Goal: Navigation & Orientation: Find specific page/section

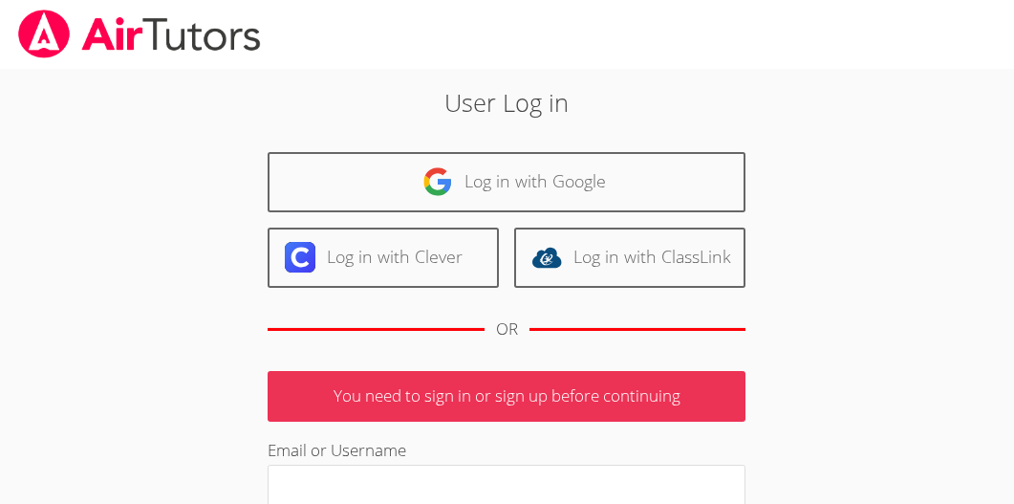
scroll to position [2, 0]
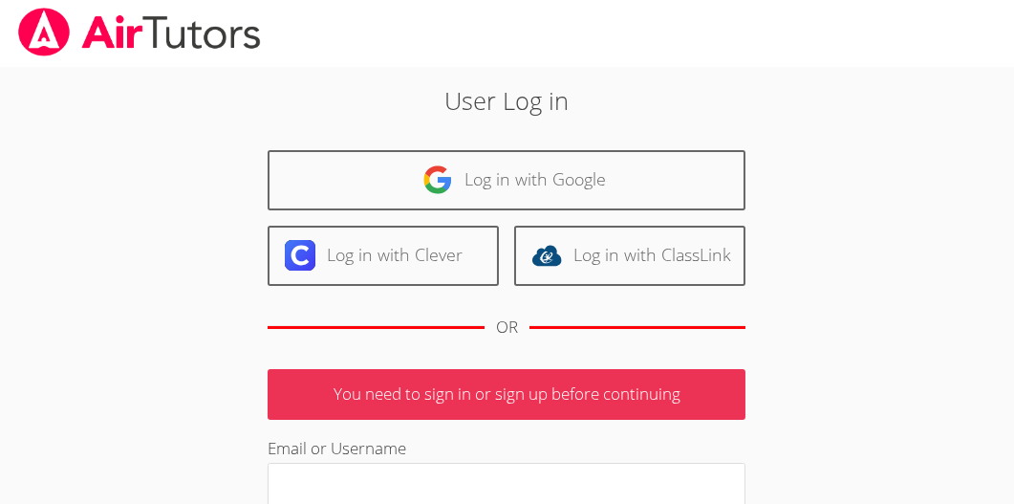
type input "[EMAIL_ADDRESS][DOMAIN_NAME]"
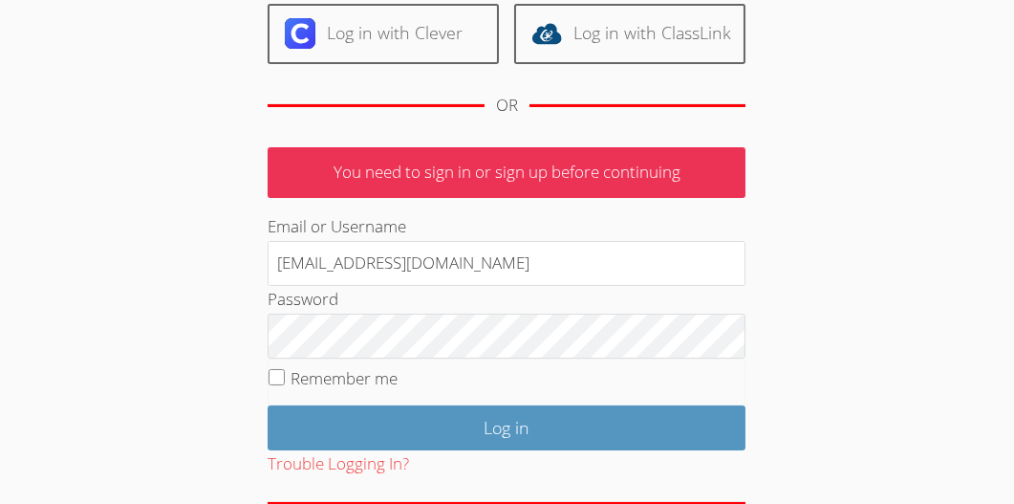
scroll to position [229, 0]
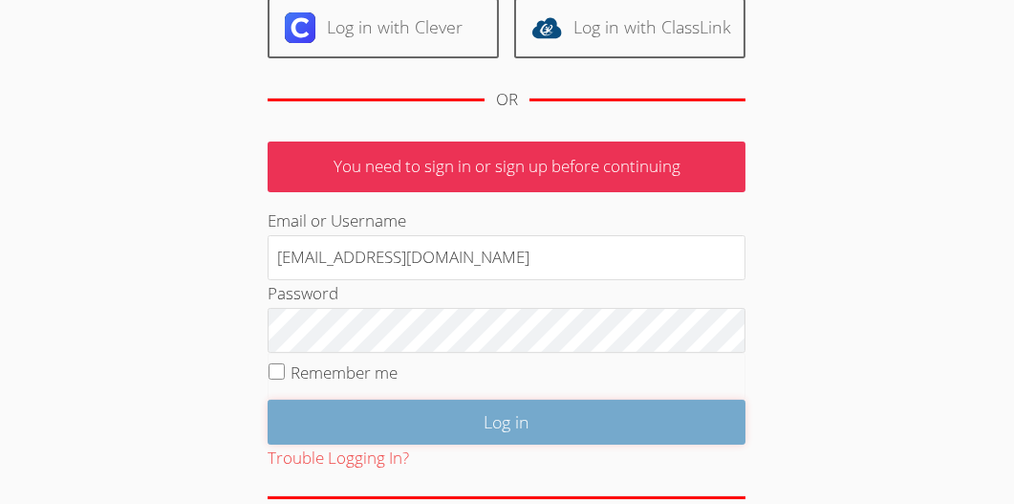
click at [499, 421] on input "Log in" at bounding box center [507, 422] width 478 height 45
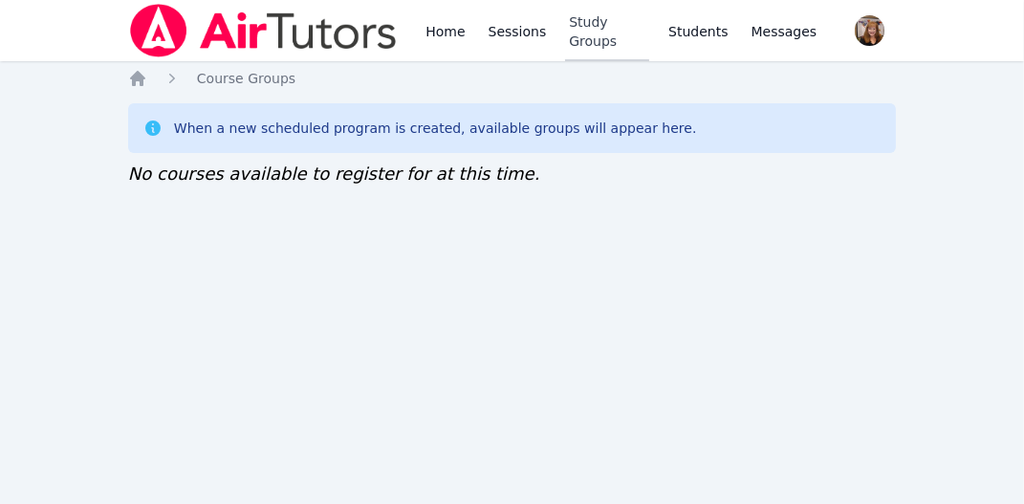
click at [609, 33] on link "Study Groups" at bounding box center [607, 30] width 84 height 61
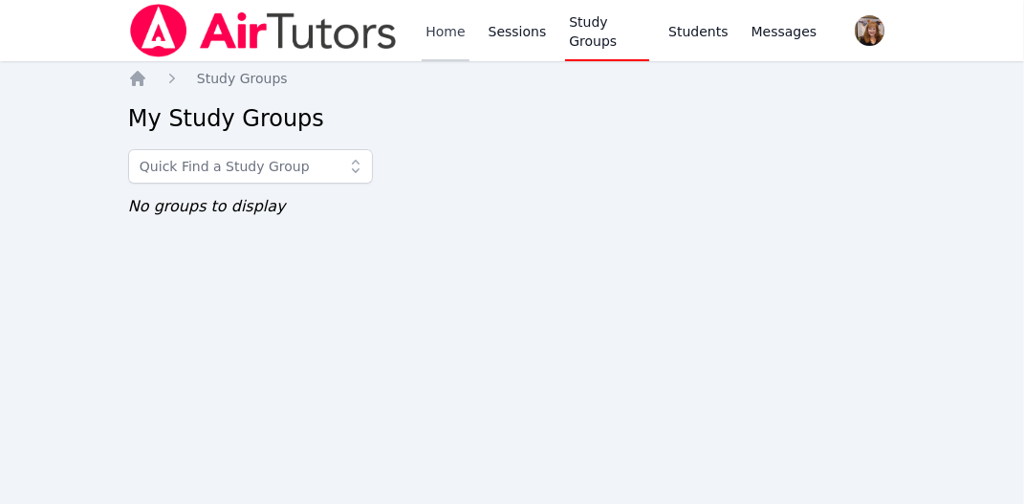
drag, startPoint x: 0, startPoint y: 0, endPoint x: 441, endPoint y: 33, distance: 442.0
click at [441, 33] on link "Home" at bounding box center [445, 30] width 47 height 61
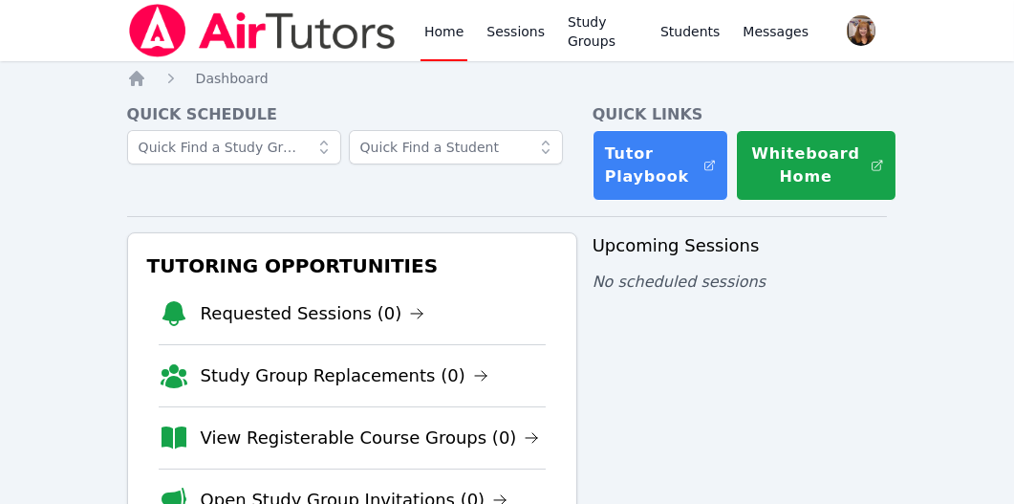
click at [307, 489] on link "Open Study Group Invitations (0)" at bounding box center [355, 500] width 308 height 27
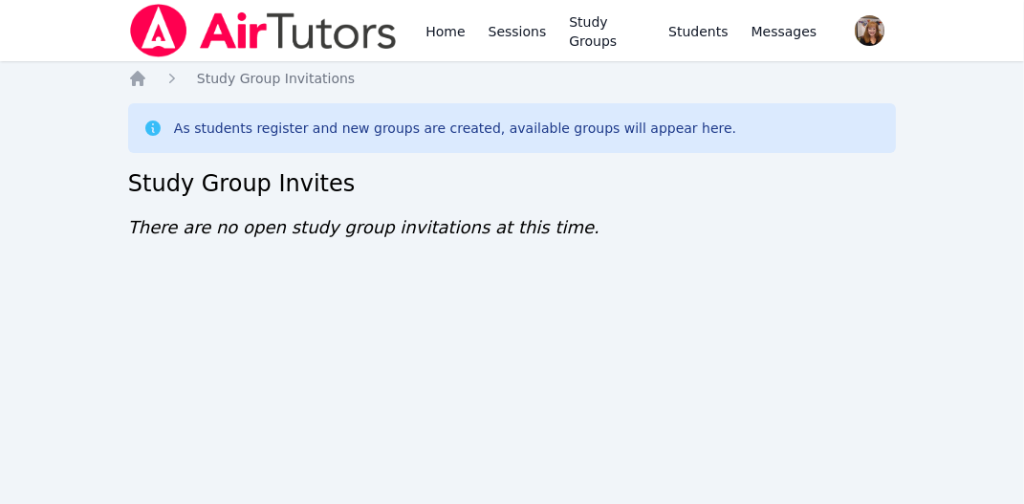
click at [445, 33] on link "Home" at bounding box center [445, 30] width 47 height 61
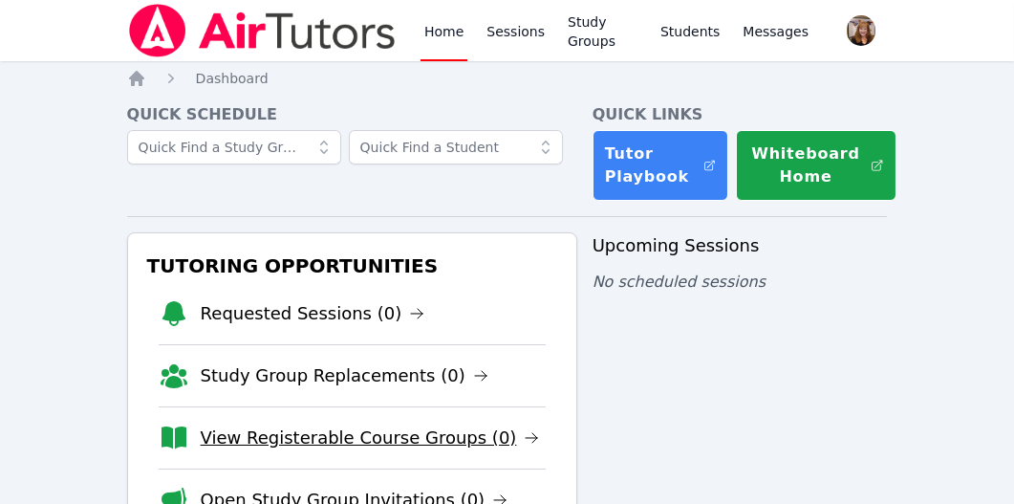
click at [257, 433] on link "View Registerable Course Groups (0)" at bounding box center [370, 437] width 339 height 27
